Goal: Find specific page/section: Find specific page/section

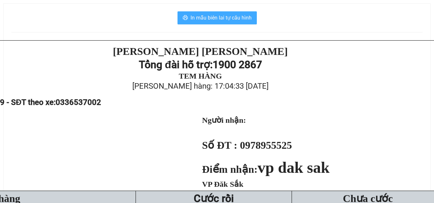
click at [243, 22] on button "In mẫu biên lai tự cấu hình" at bounding box center [217, 17] width 79 height 13
